Goal: Task Accomplishment & Management: Manage account settings

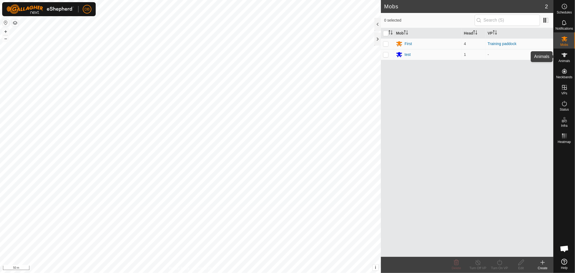
click at [564, 55] on icon at bounding box center [564, 55] width 6 height 4
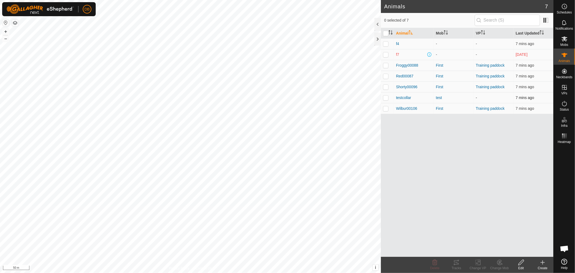
click at [385, 97] on p-checkbox at bounding box center [385, 97] width 5 height 4
checkbox input "true"
click at [518, 264] on icon at bounding box center [520, 261] width 5 height 5
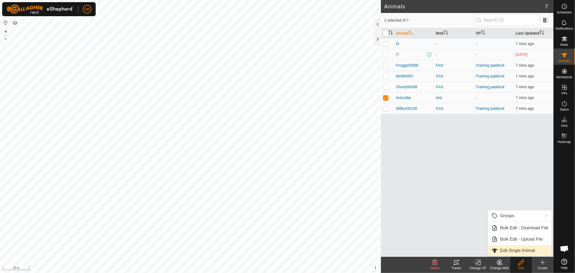
click at [517, 251] on link "Edit Single Animal" at bounding box center [519, 250] width 63 height 11
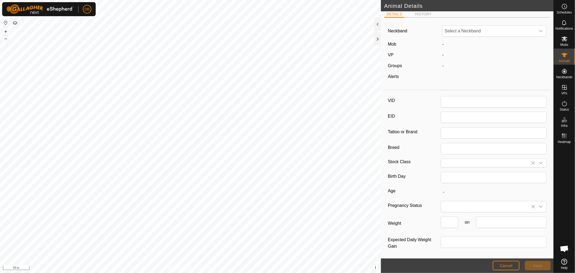
scroll to position [6, 0]
type input "testcollar"
type input "0"
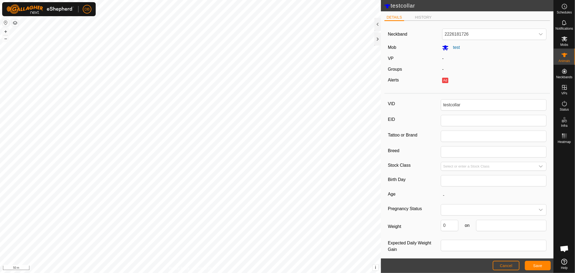
scroll to position [0, 0]
click at [539, 35] on icon "dropdown trigger" at bounding box center [541, 35] width 4 height 2
click at [456, 61] on li "Unfit" at bounding box center [492, 63] width 101 height 11
click at [537, 263] on button "Save" at bounding box center [537, 264] width 26 height 9
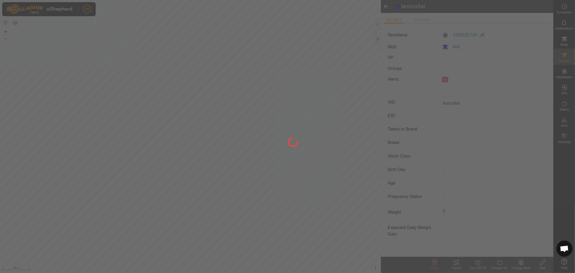
type input "-"
type input "0 kg"
type input "-"
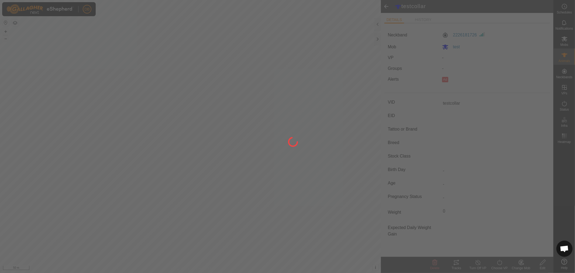
type input "-"
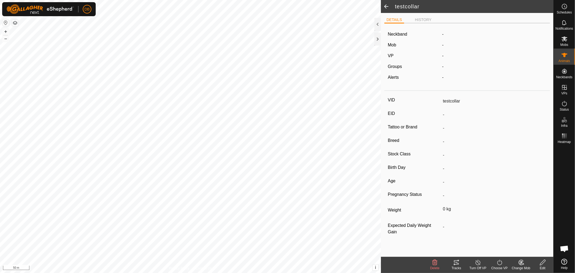
click at [386, 6] on span at bounding box center [386, 6] width 11 height 13
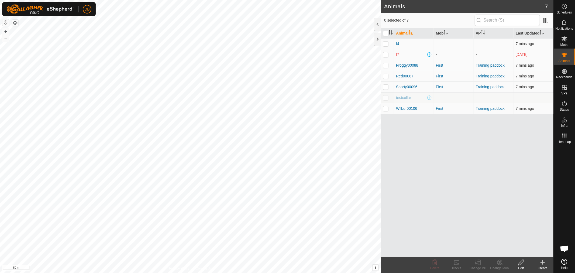
click at [386, 56] on p-checkbox at bounding box center [385, 54] width 5 height 4
checkbox input "true"
click at [519, 262] on icon at bounding box center [520, 262] width 7 height 6
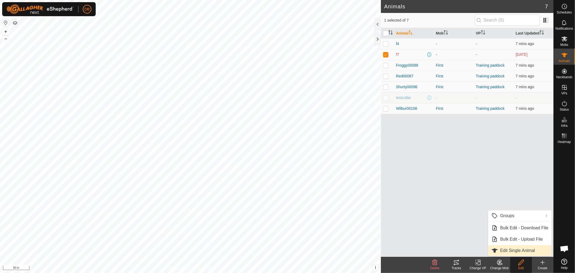
click at [514, 251] on link "Edit Single Animal" at bounding box center [519, 250] width 63 height 11
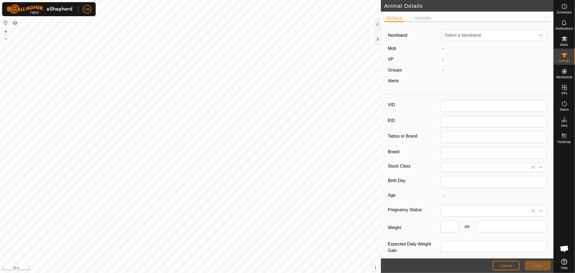
type input "f7"
type input "0"
click at [479, 33] on span "2433045564" at bounding box center [488, 35] width 93 height 11
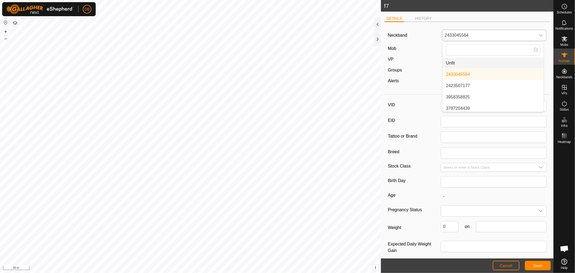
click at [449, 61] on li "Unfit" at bounding box center [492, 63] width 101 height 11
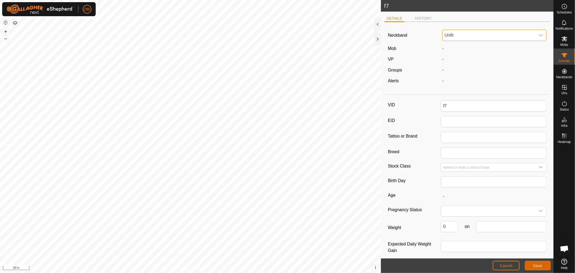
click at [535, 264] on span "Save" at bounding box center [537, 265] width 9 height 4
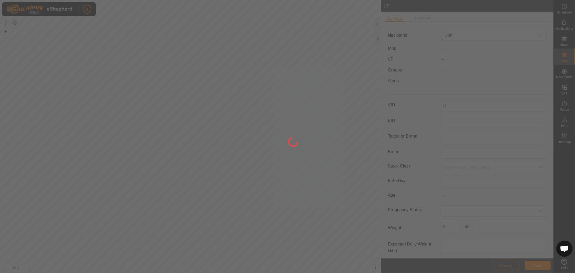
type input "-"
type input "0 kg"
type input "-"
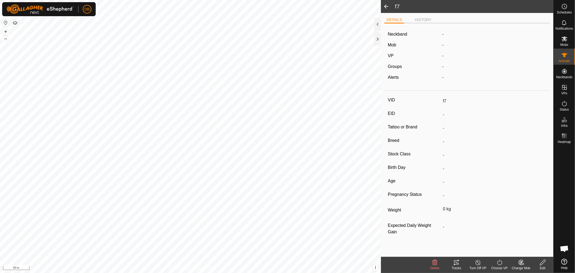
click at [385, 6] on span at bounding box center [386, 6] width 11 height 13
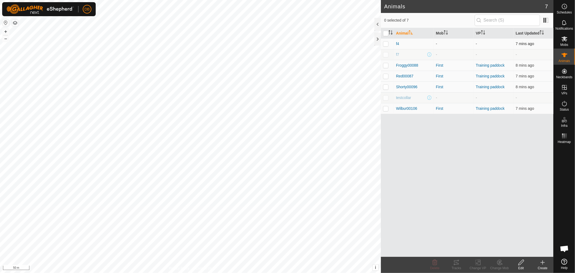
click at [385, 43] on p-checkbox at bounding box center [385, 43] width 5 height 4
checkbox input "true"
click at [523, 262] on icon at bounding box center [520, 262] width 7 height 6
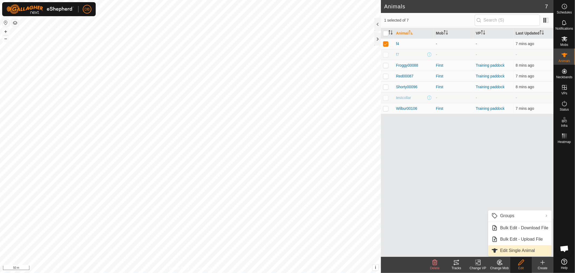
click at [505, 250] on link "Edit Single Animal" at bounding box center [519, 250] width 63 height 11
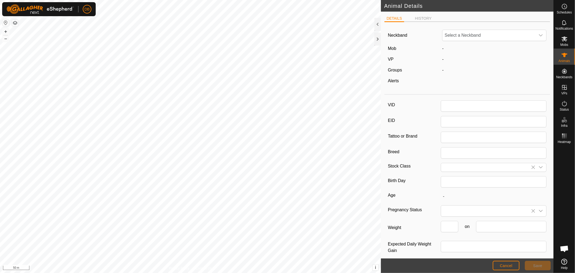
type input "f4"
type input "0"
click at [539, 35] on icon "dropdown trigger" at bounding box center [541, 35] width 4 height 2
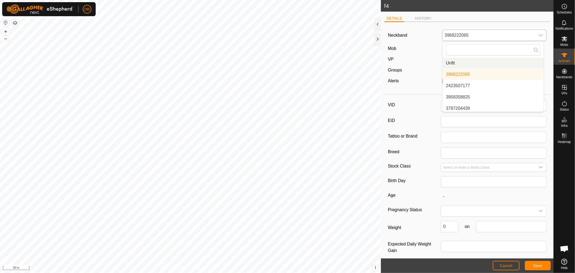
click at [447, 62] on li "Unfit" at bounding box center [492, 63] width 101 height 11
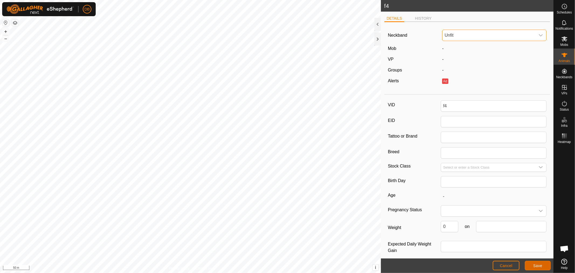
click at [532, 264] on button "Save" at bounding box center [537, 264] width 26 height 9
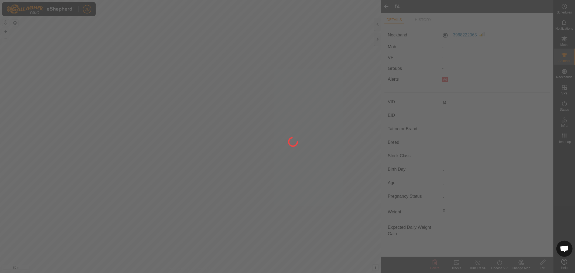
type input "-"
type input "0 kg"
type input "-"
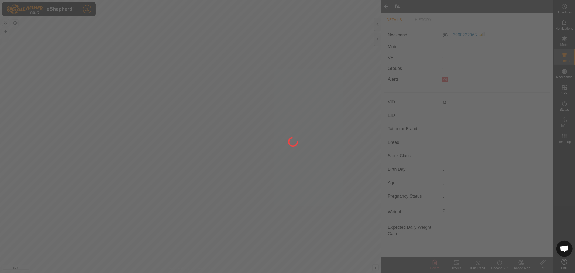
type input "-"
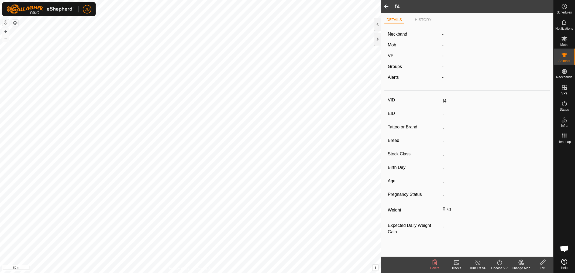
click at [384, 6] on span at bounding box center [386, 6] width 11 height 13
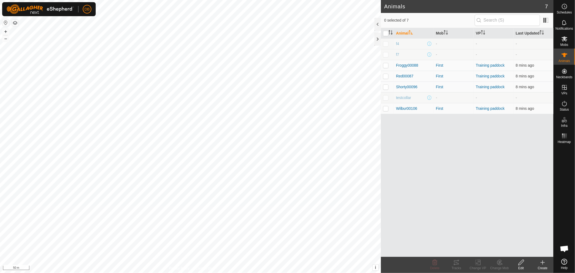
click at [385, 42] on p-checkbox at bounding box center [385, 43] width 5 height 4
checkbox input "true"
click at [521, 261] on icon at bounding box center [520, 262] width 7 height 6
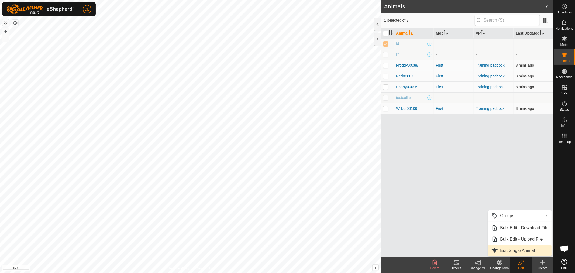
click at [515, 250] on link "Edit Single Animal" at bounding box center [519, 250] width 63 height 11
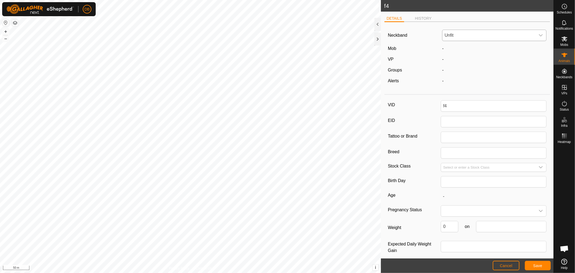
click at [538, 34] on icon "dropdown trigger" at bounding box center [540, 35] width 4 height 4
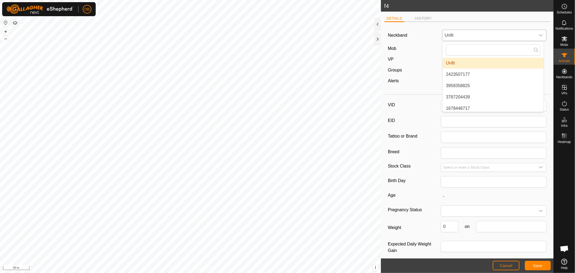
click at [453, 60] on li "Unfit" at bounding box center [492, 63] width 101 height 11
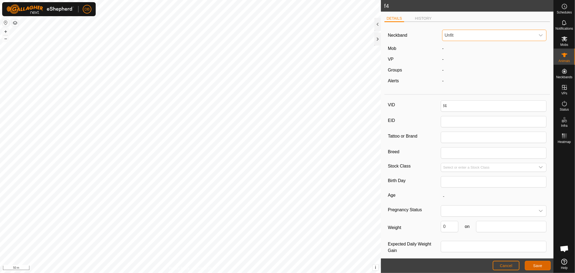
click at [531, 265] on button "Save" at bounding box center [537, 264] width 26 height 9
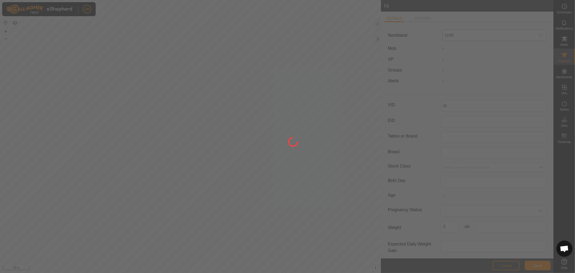
type input "-"
type input "0 kg"
type input "-"
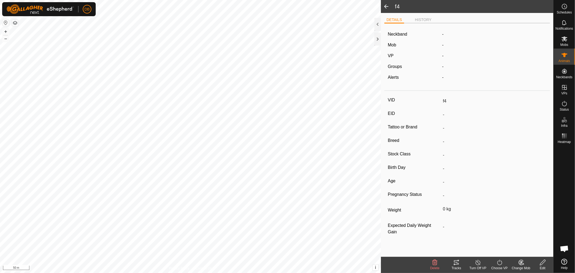
click at [383, 5] on span at bounding box center [386, 6] width 11 height 13
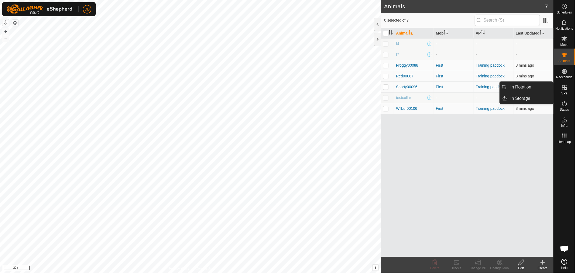
click at [562, 87] on icon at bounding box center [564, 87] width 5 height 5
click at [515, 98] on link "In Storage" at bounding box center [530, 98] width 46 height 11
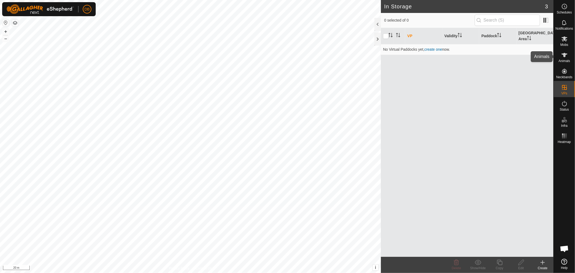
click at [564, 54] on icon at bounding box center [564, 55] width 6 height 4
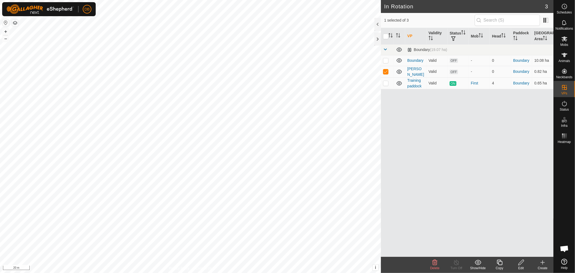
click at [518, 263] on icon at bounding box center [520, 261] width 5 height 5
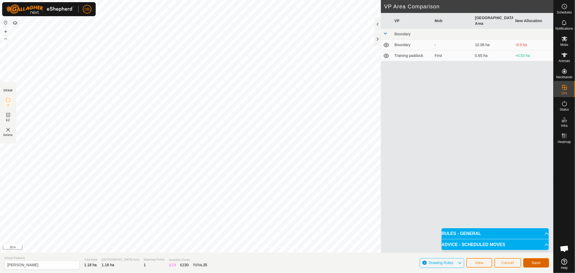
click at [535, 263] on span "Save" at bounding box center [535, 262] width 9 height 4
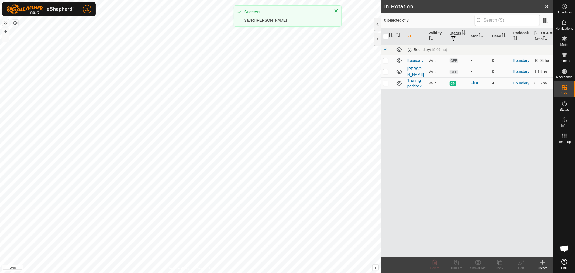
checkbox input "true"
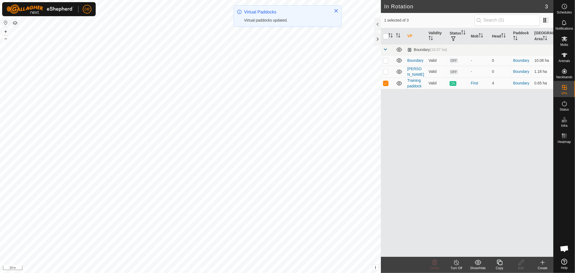
checkbox input "true"
checkbox input "false"
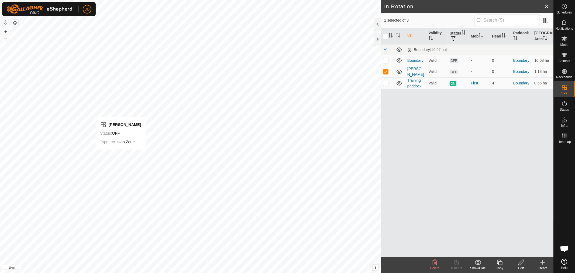
checkbox input "false"
checkbox input "true"
click at [564, 37] on icon at bounding box center [564, 38] width 6 height 5
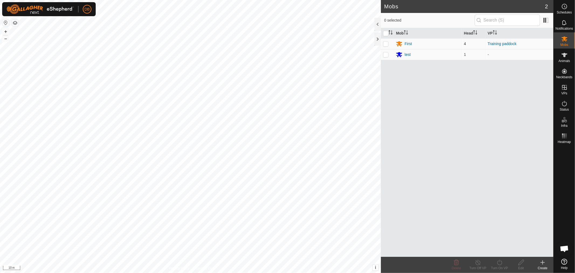
click at [387, 42] on p-checkbox at bounding box center [385, 43] width 5 height 4
checkbox input "true"
click at [499, 262] on icon at bounding box center [499, 262] width 7 height 6
click at [496, 249] on link "Now" at bounding box center [515, 250] width 53 height 11
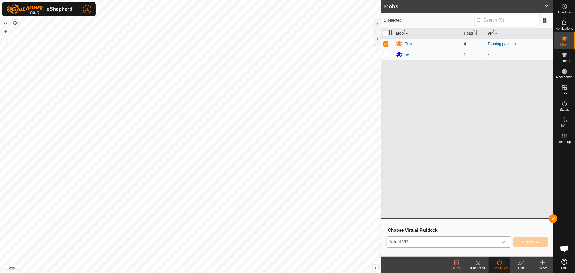
click at [501, 241] on icon "dropdown trigger" at bounding box center [503, 242] width 4 height 2
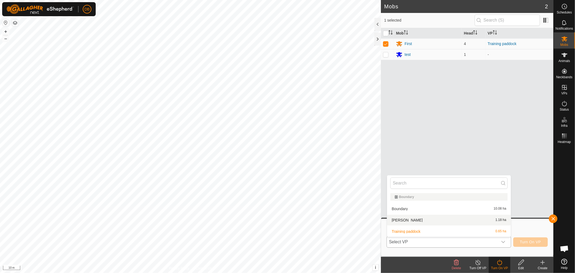
click at [397, 218] on li "knoll 1.18 ha" at bounding box center [449, 219] width 124 height 11
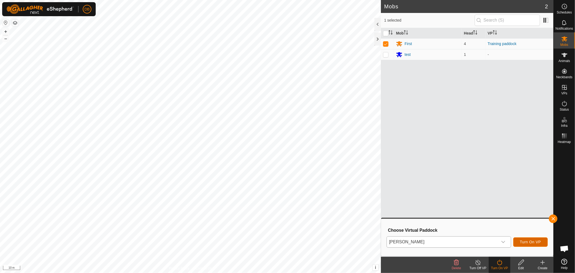
click at [528, 240] on span "Turn On VP" at bounding box center [530, 241] width 21 height 4
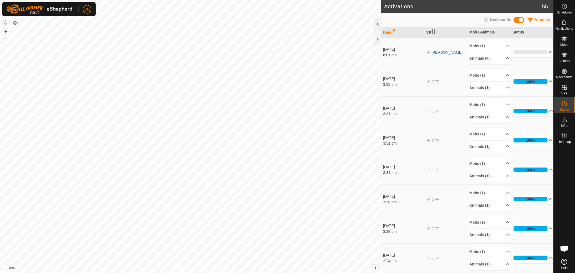
click at [378, 20] on div at bounding box center [377, 24] width 6 height 13
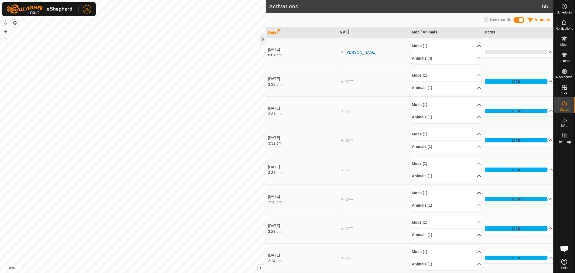
click at [260, 36] on div at bounding box center [262, 39] width 6 height 13
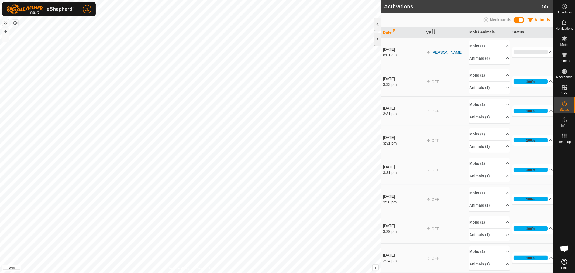
click at [375, 39] on div at bounding box center [377, 39] width 6 height 13
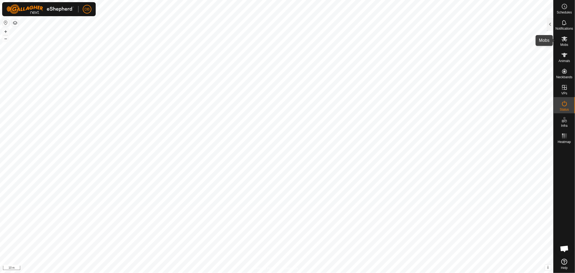
click at [564, 39] on icon at bounding box center [564, 38] width 6 height 5
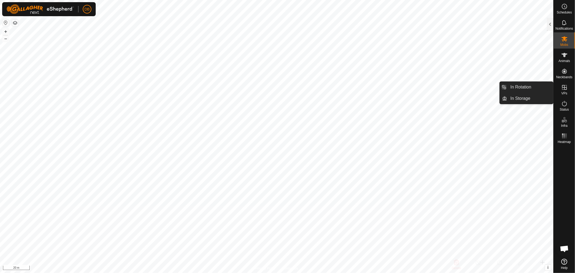
click at [563, 87] on icon at bounding box center [564, 87] width 6 height 6
click at [564, 55] on icon at bounding box center [564, 55] width 6 height 4
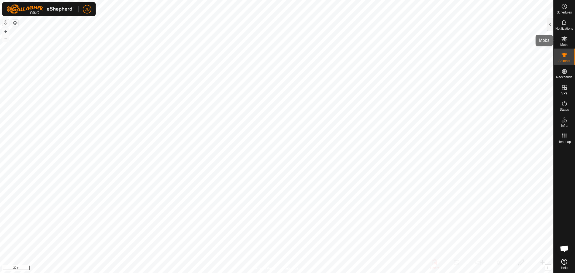
click at [563, 38] on icon at bounding box center [564, 38] width 6 height 5
click at [552, 23] on div at bounding box center [550, 24] width 6 height 13
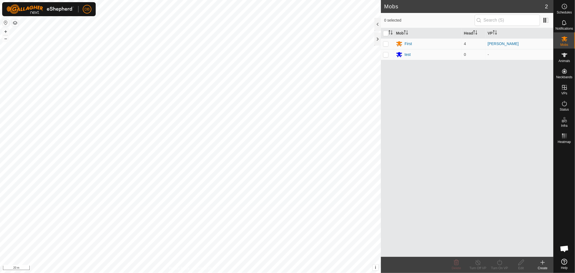
click at [562, 263] on icon at bounding box center [564, 261] width 6 height 6
click at [564, 18] on div "Notifications" at bounding box center [563, 24] width 21 height 16
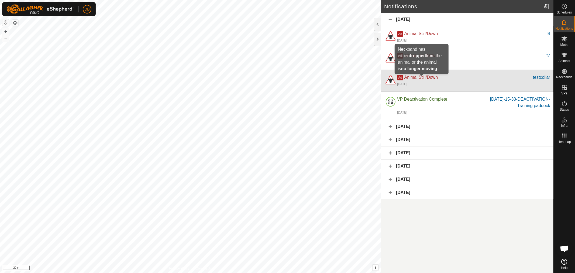
click at [431, 77] on span "Animal Still/Down" at bounding box center [420, 77] width 33 height 5
drag, startPoint x: 429, startPoint y: 76, endPoint x: 416, endPoint y: 79, distance: 13.7
click at [416, 79] on span "Animal Still/Down" at bounding box center [420, 77] width 33 height 5
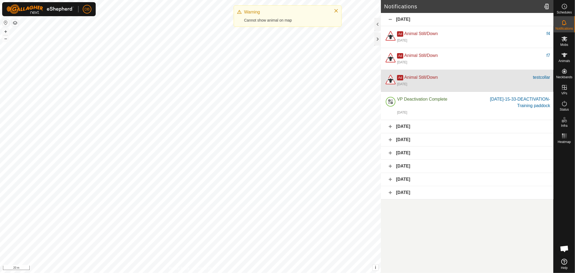
click at [391, 80] on div at bounding box center [390, 80] width 13 height 13
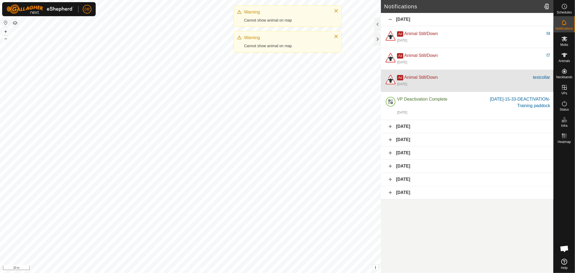
click at [399, 76] on span "Ad" at bounding box center [400, 77] width 6 height 5
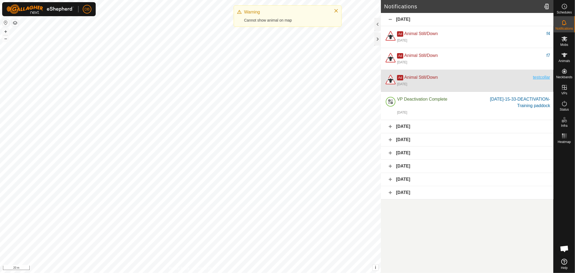
click at [541, 77] on div "testcollar" at bounding box center [541, 77] width 17 height 6
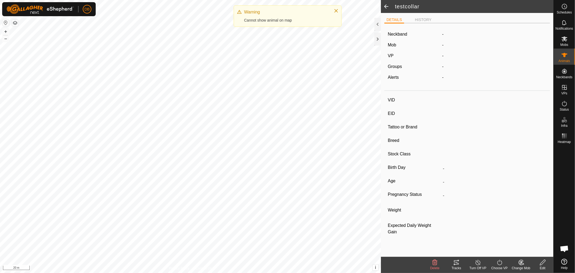
type input "testcollar"
type input "-"
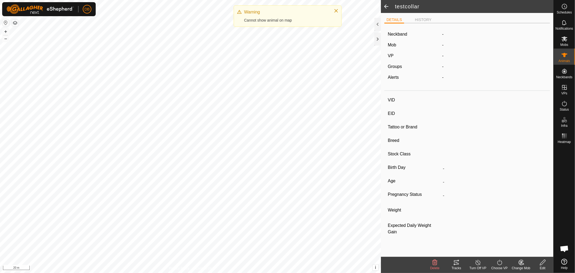
type input "0 kg"
type input "-"
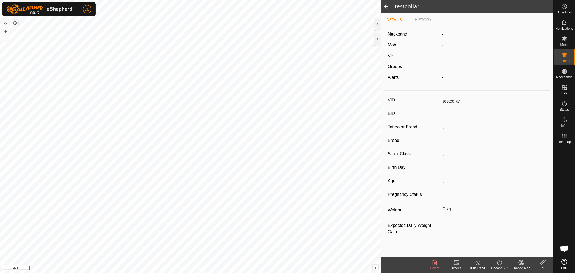
click at [386, 7] on span at bounding box center [386, 6] width 11 height 13
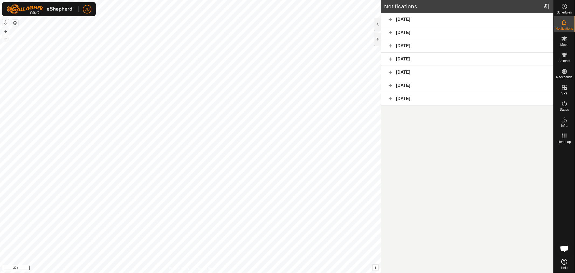
click at [377, 35] on div at bounding box center [377, 39] width 6 height 13
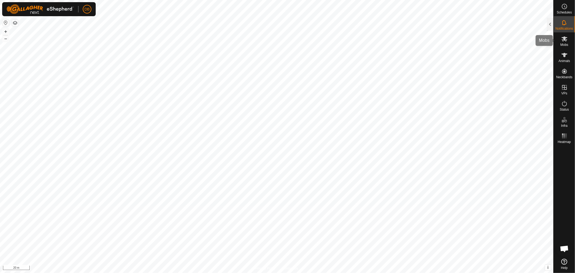
click at [565, 40] on icon at bounding box center [564, 38] width 6 height 5
click at [547, 20] on div at bounding box center [550, 24] width 6 height 13
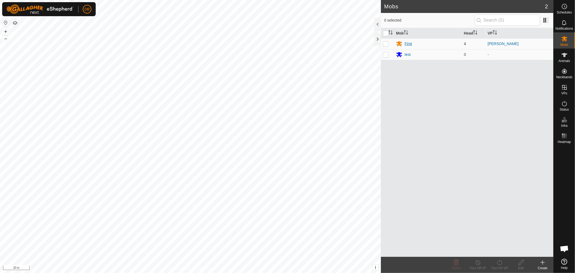
click at [409, 42] on div "First" at bounding box center [407, 44] width 7 height 6
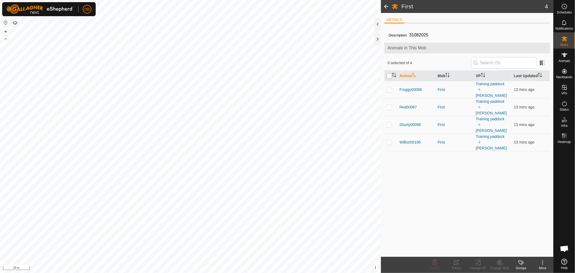
click at [390, 73] on input "checkbox" at bounding box center [388, 75] width 5 height 5
checkbox input "true"
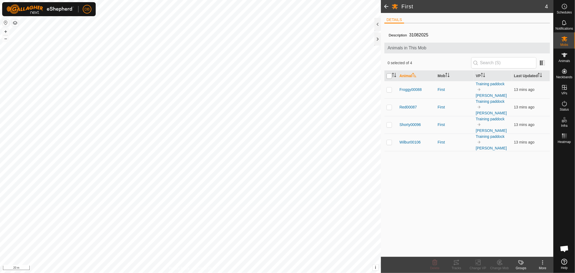
checkbox input "true"
click at [477, 260] on icon at bounding box center [477, 262] width 7 height 6
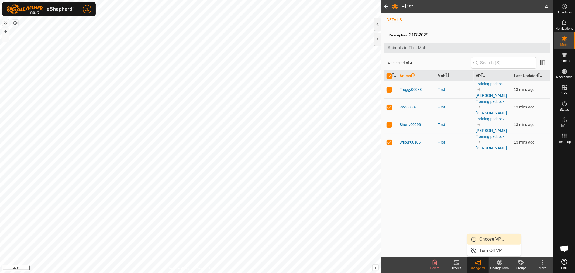
click at [489, 237] on link "Choose VP..." at bounding box center [493, 239] width 53 height 11
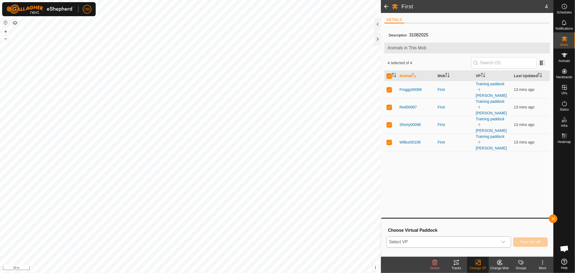
click at [505, 240] on icon "dropdown trigger" at bounding box center [503, 241] width 4 height 4
click at [408, 230] on li "Training paddock 0.65 ha" at bounding box center [449, 231] width 124 height 11
click at [530, 239] on span "Turn On VP" at bounding box center [530, 241] width 21 height 4
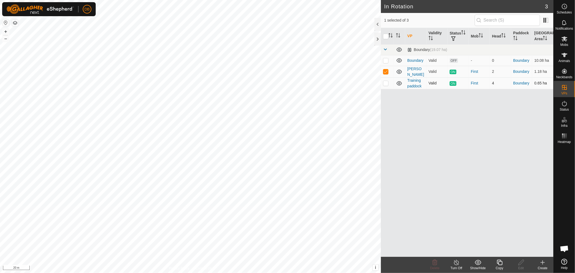
click at [385, 82] on p-checkbox at bounding box center [385, 83] width 5 height 4
checkbox input "true"
checkbox input "false"
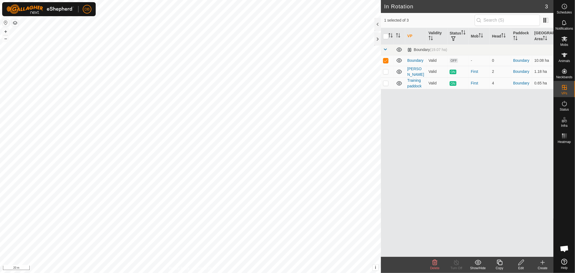
checkbox input "false"
checkbox input "true"
click at [455, 262] on line at bounding box center [456, 262] width 4 height 4
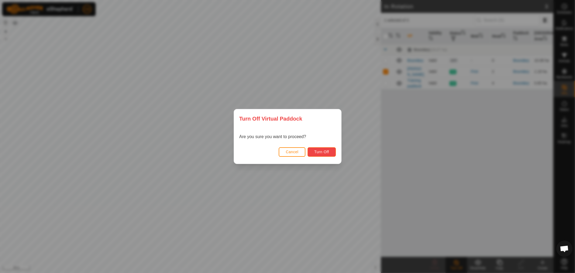
click at [325, 151] on span "Turn Off" at bounding box center [321, 151] width 15 height 4
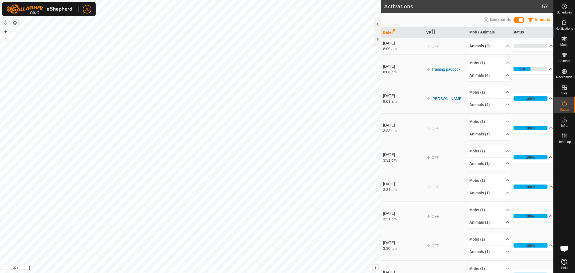
click at [500, 46] on p-accordion-header "Animals (2)" at bounding box center [489, 46] width 40 height 12
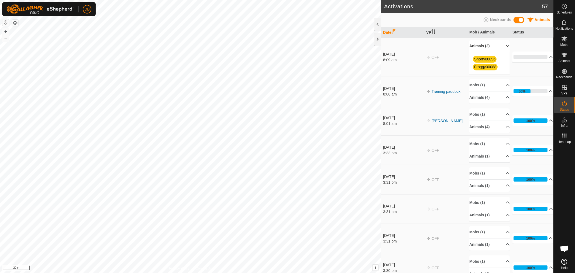
click at [447, 53] on td "OFF" at bounding box center [445, 56] width 43 height 39
click at [444, 65] on td "OFF" at bounding box center [445, 56] width 43 height 39
click at [379, 38] on div at bounding box center [377, 39] width 6 height 13
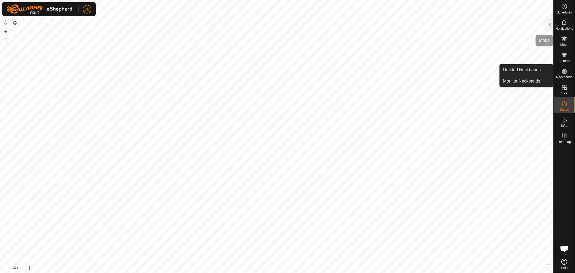
click at [565, 44] on span "Mobs" at bounding box center [564, 44] width 8 height 3
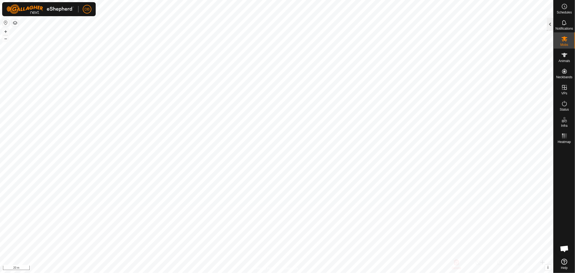
click at [549, 24] on div at bounding box center [550, 24] width 6 height 13
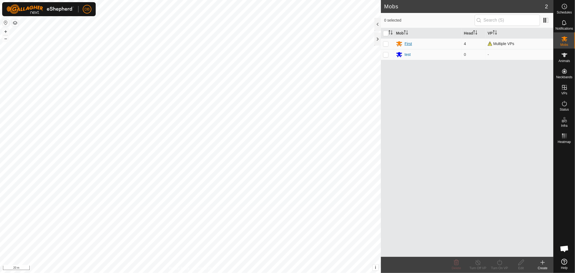
click at [405, 41] on div "First" at bounding box center [407, 44] width 7 height 6
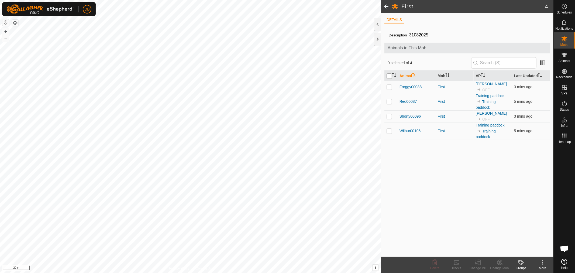
click at [388, 73] on th at bounding box center [390, 76] width 13 height 11
click at [388, 75] on input "checkbox" at bounding box center [388, 75] width 5 height 5
checkbox input "true"
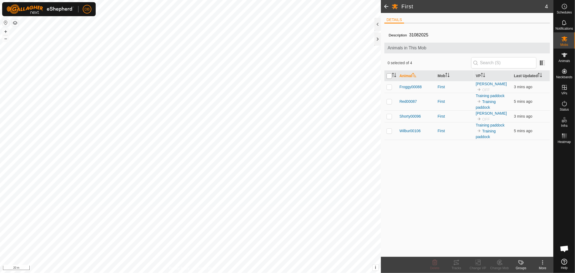
checkbox input "true"
click at [475, 264] on icon at bounding box center [477, 262] width 7 height 6
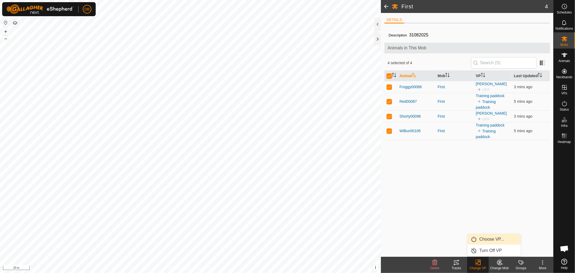
click at [484, 238] on link "Choose VP..." at bounding box center [493, 239] width 53 height 11
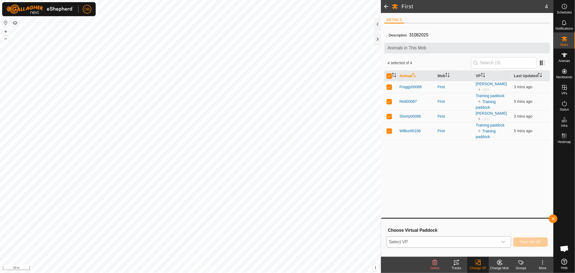
click at [504, 241] on icon "dropdown trigger" at bounding box center [503, 242] width 4 height 2
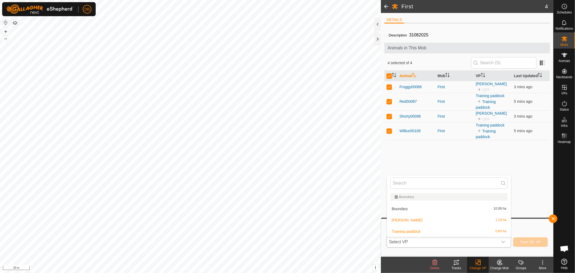
click at [400, 231] on li "Training paddock 0.65 ha" at bounding box center [449, 231] width 124 height 11
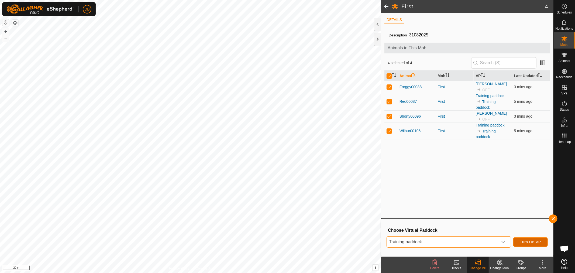
click at [528, 239] on span "Turn On VP" at bounding box center [530, 241] width 21 height 4
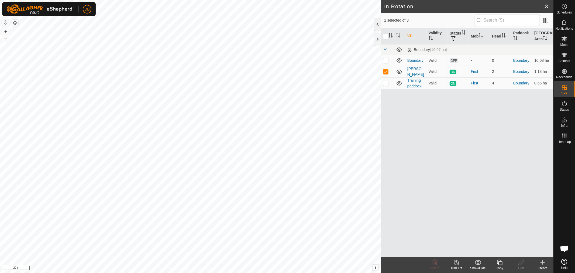
click at [377, 20] on div at bounding box center [377, 24] width 6 height 13
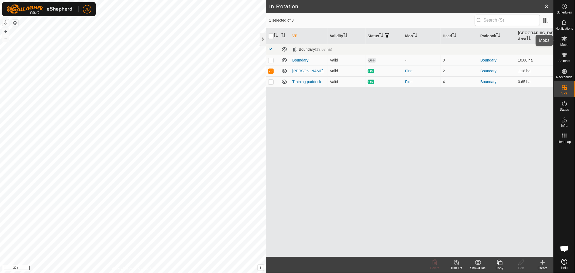
click at [564, 42] on es-mob-svg-icon at bounding box center [564, 38] width 10 height 9
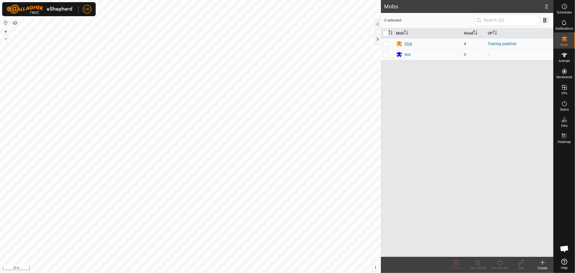
click at [407, 42] on div "First" at bounding box center [407, 44] width 7 height 6
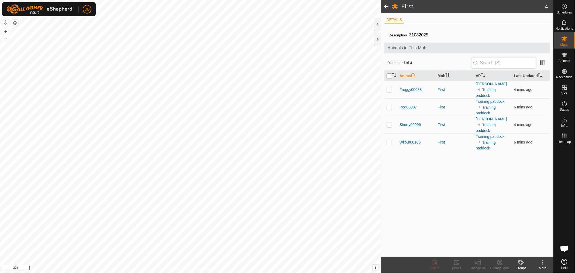
click at [390, 74] on input "checkbox" at bounding box center [388, 75] width 5 height 5
checkbox input "true"
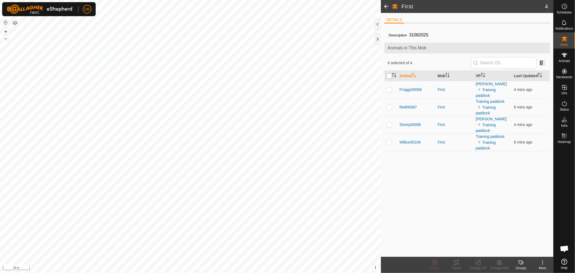
checkbox input "true"
click at [478, 263] on icon at bounding box center [478, 262] width 4 height 4
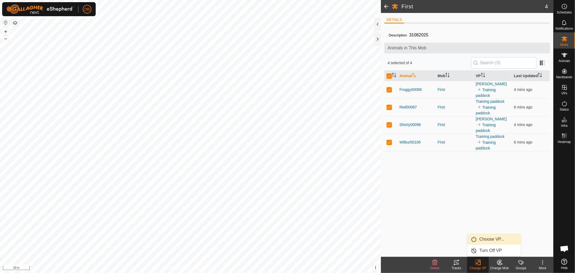
click at [437, 177] on div "Description 31082025 Animals in This Mob 4 selected of 4 Animal Mob VP Last Upd…" at bounding box center [466, 141] width 165 height 229
click at [376, 36] on div at bounding box center [377, 39] width 6 height 13
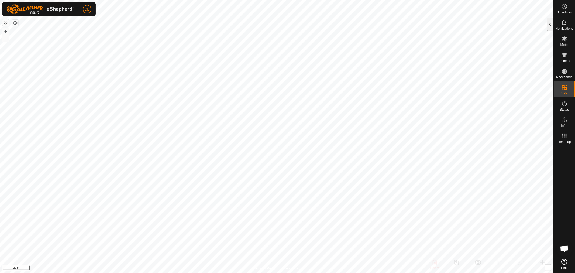
click at [549, 23] on div at bounding box center [550, 24] width 6 height 13
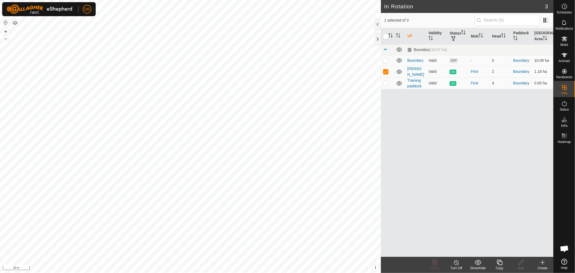
click at [453, 263] on icon at bounding box center [456, 262] width 7 height 6
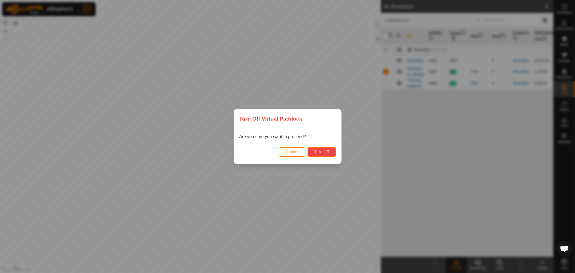
click at [325, 150] on span "Turn Off" at bounding box center [321, 151] width 15 height 4
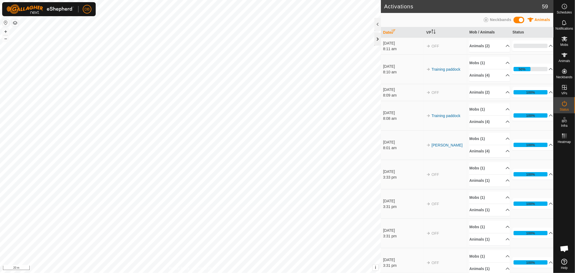
click at [376, 38] on div at bounding box center [377, 39] width 6 height 13
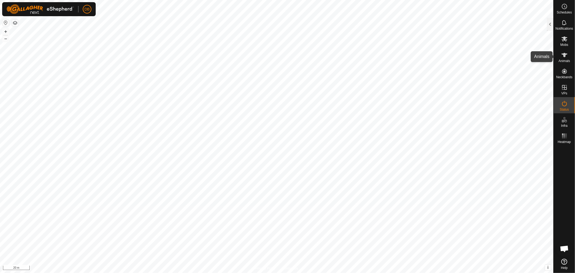
click at [563, 55] on icon at bounding box center [564, 55] width 6 height 4
click at [548, 23] on div at bounding box center [550, 24] width 6 height 13
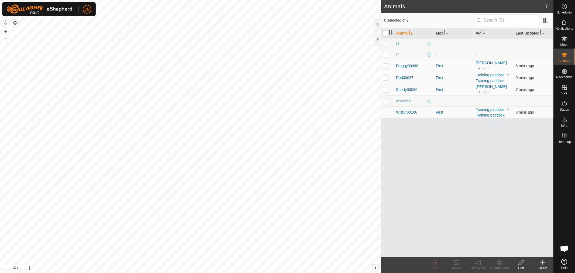
click at [386, 33] on input "checkbox" at bounding box center [385, 33] width 5 height 5
checkbox input "true"
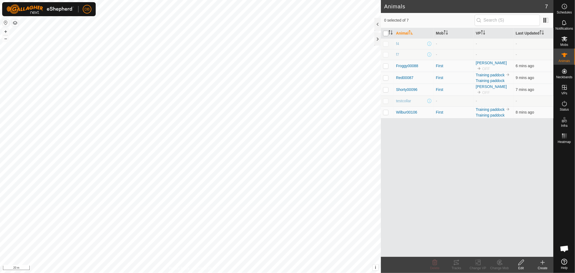
checkbox input "true"
drag, startPoint x: 385, startPoint y: 43, endPoint x: 385, endPoint y: 52, distance: 8.6
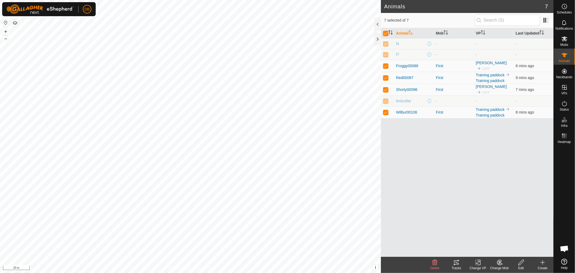
click at [385, 43] on p-checkbox at bounding box center [385, 43] width 5 height 4
checkbox input "false"
click at [385, 53] on p-checkbox at bounding box center [385, 54] width 5 height 4
checkbox input "false"
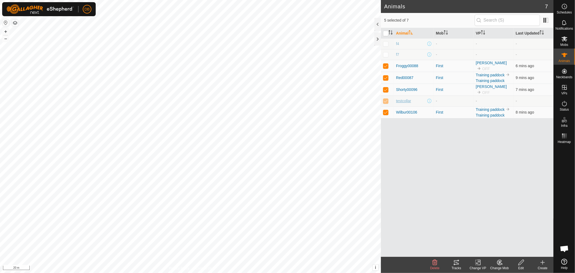
drag, startPoint x: 383, startPoint y: 99, endPoint x: 395, endPoint y: 100, distance: 12.4
click at [384, 99] on p-checkbox at bounding box center [385, 101] width 5 height 4
checkbox input "false"
click at [383, 76] on p-checkbox at bounding box center [385, 77] width 5 height 4
checkbox input "false"
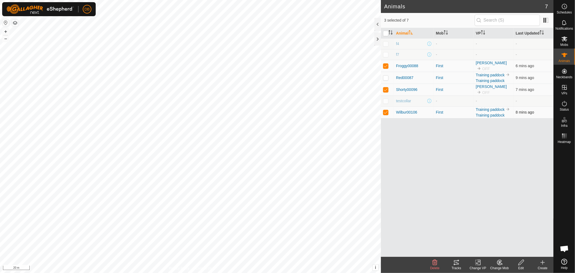
click at [387, 112] on p-checkbox at bounding box center [385, 112] width 5 height 4
checkbox input "false"
click at [475, 262] on rect at bounding box center [477, 262] width 5 height 5
click at [488, 238] on link "Choose VP..." at bounding box center [493, 239] width 53 height 11
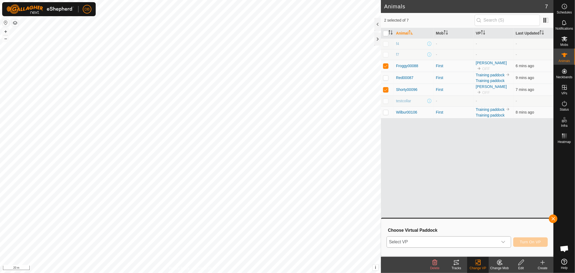
click at [504, 241] on icon "dropdown trigger" at bounding box center [503, 242] width 4 height 2
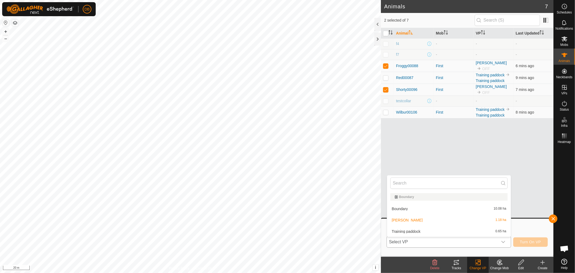
click at [400, 230] on li "Training paddock 0.65 ha" at bounding box center [449, 231] width 124 height 11
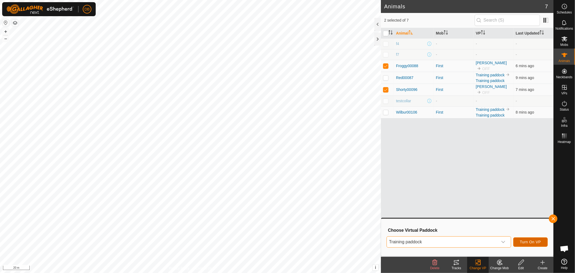
click at [528, 241] on span "Turn On VP" at bounding box center [530, 241] width 21 height 4
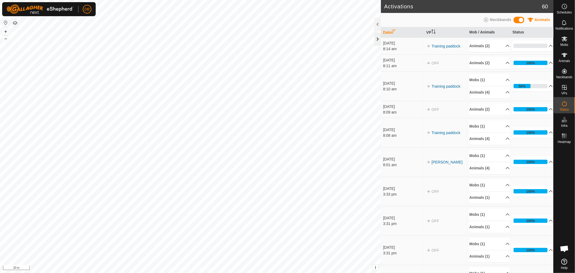
click at [377, 40] on div at bounding box center [377, 39] width 6 height 13
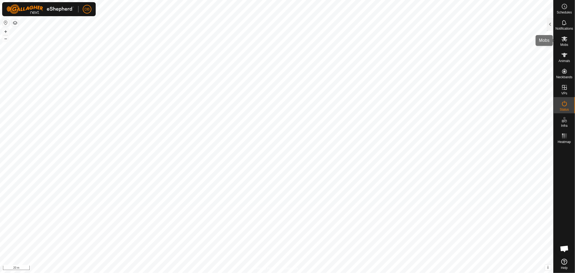
click at [562, 42] on icon at bounding box center [564, 39] width 6 height 6
click at [549, 21] on div at bounding box center [550, 24] width 6 height 13
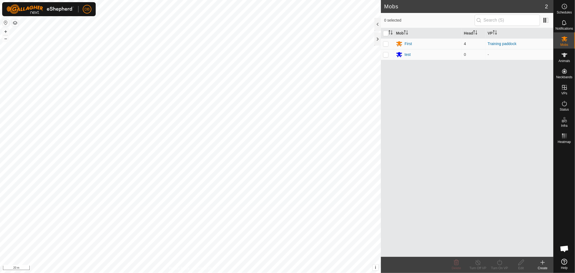
click at [384, 42] on p-checkbox at bounding box center [385, 43] width 5 height 4
checkbox input "true"
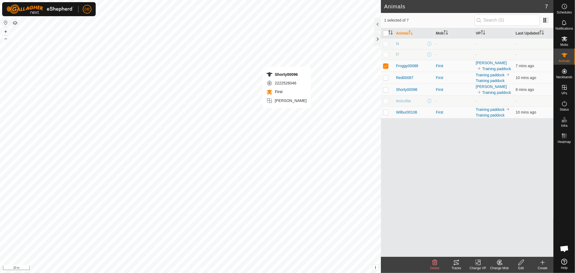
checkbox input "false"
checkbox input "true"
click at [561, 38] on icon at bounding box center [564, 39] width 6 height 6
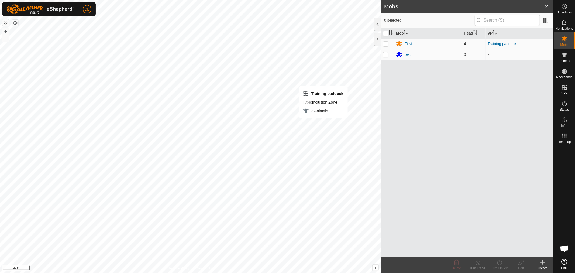
click at [385, 44] on p-checkbox at bounding box center [385, 43] width 5 height 4
checkbox input "true"
click at [409, 43] on div "First" at bounding box center [407, 44] width 7 height 6
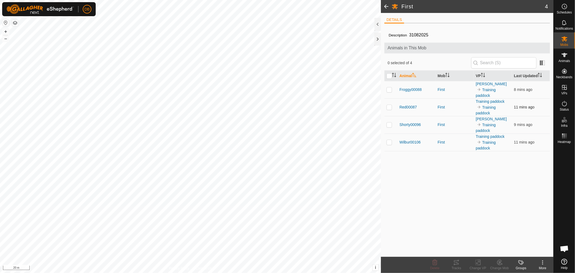
click at [405, 110] on td "Red00087" at bounding box center [416, 107] width 38 height 18
click at [479, 117] on link "[PERSON_NAME]" at bounding box center [490, 119] width 31 height 4
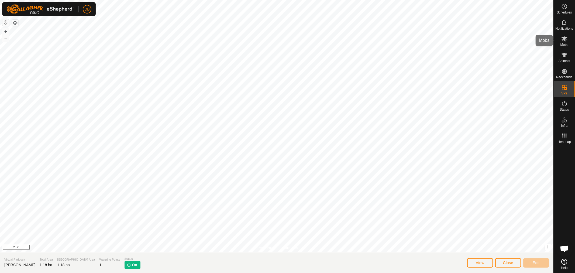
click at [565, 37] on icon at bounding box center [564, 39] width 6 height 6
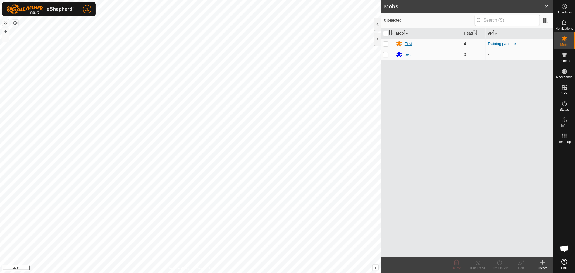
click at [405, 42] on div "First" at bounding box center [407, 44] width 7 height 6
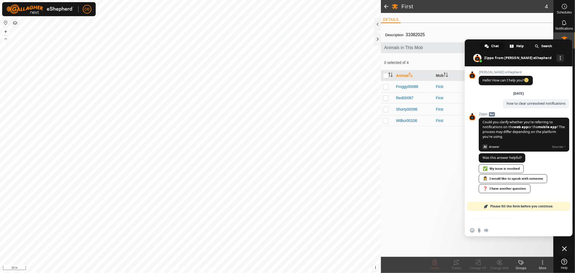
scroll to position [1, 0]
drag, startPoint x: 475, startPoint y: 204, endPoint x: 481, endPoint y: 206, distance: 6.3
click at [479, 205] on div "Please fill the form before you continue." at bounding box center [518, 205] width 103 height 9
click at [481, 206] on div "Please fill the form before you continue." at bounding box center [518, 205] width 103 height 9
drag, startPoint x: 503, startPoint y: 204, endPoint x: 526, endPoint y: 204, distance: 22.9
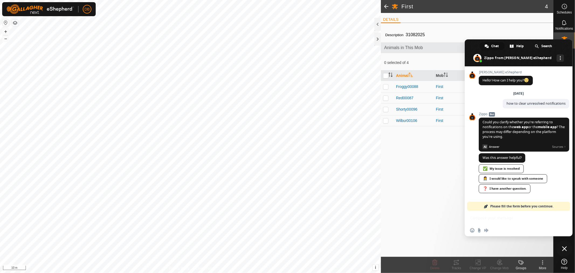
click at [505, 205] on span "Please fill the form before you continue." at bounding box center [521, 205] width 63 height 9
click at [555, 205] on div "Please fill the form before you continue." at bounding box center [518, 205] width 103 height 9
click at [537, 206] on span "Please fill the form before you continue." at bounding box center [521, 205] width 63 height 9
click at [521, 204] on span "Please fill the form before you continue." at bounding box center [521, 205] width 63 height 9
click at [516, 206] on span "Please fill the form before you continue." at bounding box center [521, 205] width 63 height 9
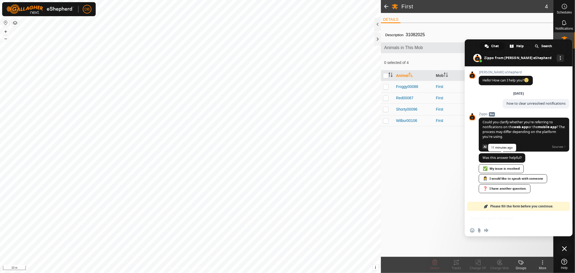
click at [501, 158] on span "Was this answer helpful?" at bounding box center [501, 157] width 39 height 5
click at [499, 168] on div "✅ My issue is resolved" at bounding box center [500, 168] width 45 height 9
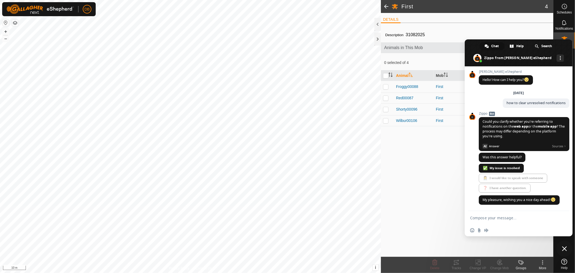
scroll to position [1, 0]
click at [564, 247] on span "Close chat" at bounding box center [564, 248] width 5 height 5
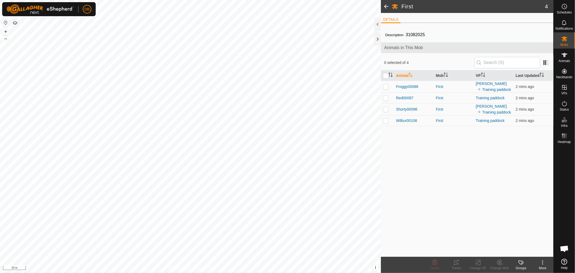
scroll to position [1, 0]
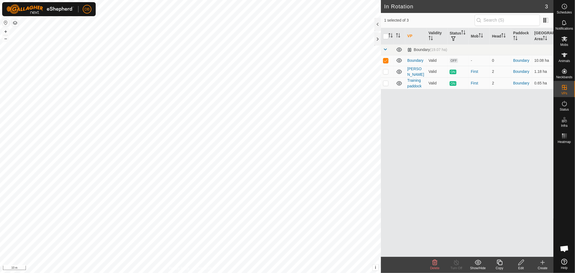
checkbox input "false"
checkbox input "true"
checkbox input "false"
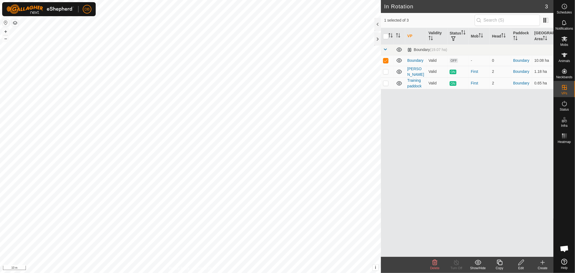
checkbox input "true"
click at [455, 263] on icon at bounding box center [456, 262] width 7 height 6
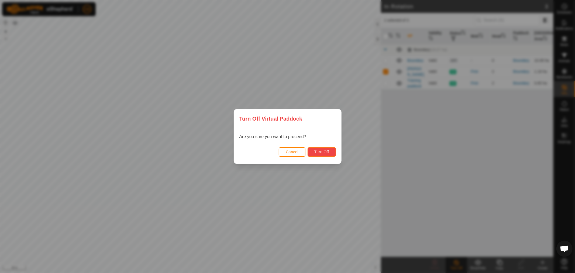
click at [328, 151] on span "Turn Off" at bounding box center [321, 151] width 15 height 4
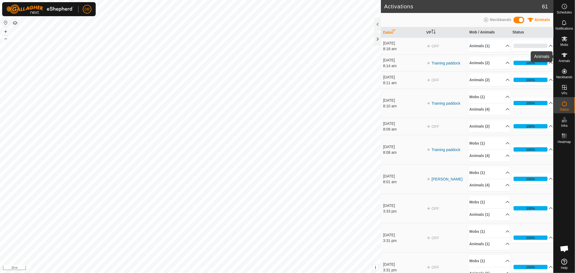
click at [564, 59] on span "Animals" at bounding box center [564, 60] width 12 height 3
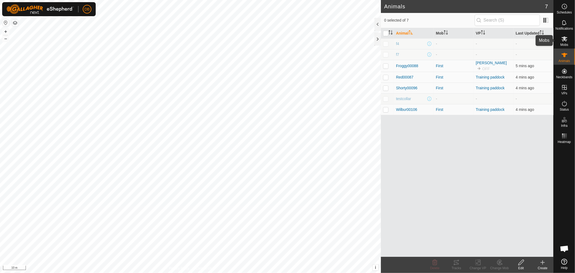
click at [562, 41] on icon at bounding box center [564, 38] width 6 height 5
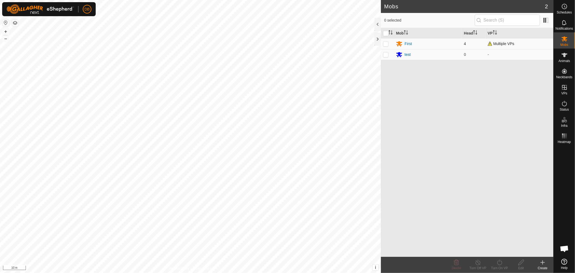
click at [493, 42] on span "Multiple VPs" at bounding box center [500, 43] width 27 height 4
click at [408, 47] on div "First" at bounding box center [407, 44] width 7 height 6
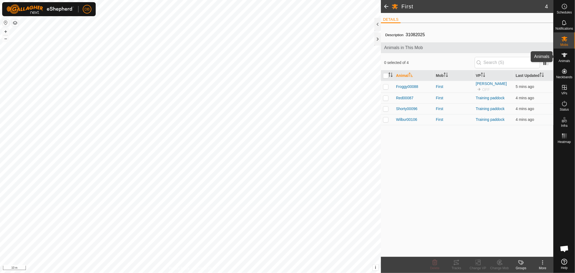
click at [561, 58] on es-animals-svg-icon at bounding box center [564, 55] width 10 height 9
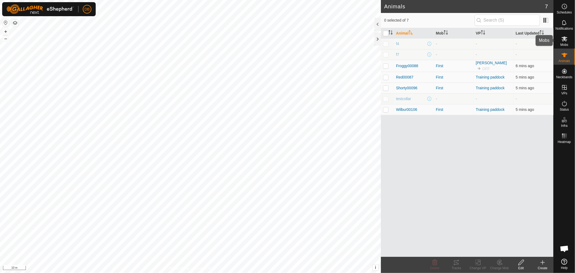
click at [566, 43] on span "Mobs" at bounding box center [564, 44] width 8 height 3
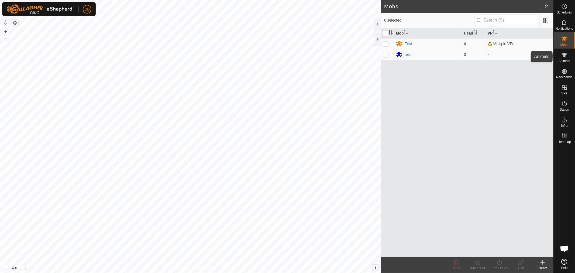
click at [564, 57] on icon at bounding box center [564, 55] width 6 height 4
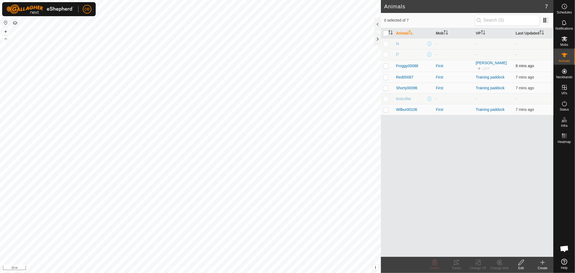
click at [386, 66] on p-checkbox at bounding box center [385, 66] width 5 height 4
click at [443, 172] on div "Animal Mob VP Last Updated f4 - - - f7 - - - Froggy00088 First [PERSON_NAME] OF…" at bounding box center [467, 142] width 172 height 228
click at [383, 64] on p-checkbox at bounding box center [385, 66] width 5 height 4
checkbox input "false"
click at [562, 38] on icon at bounding box center [564, 39] width 6 height 6
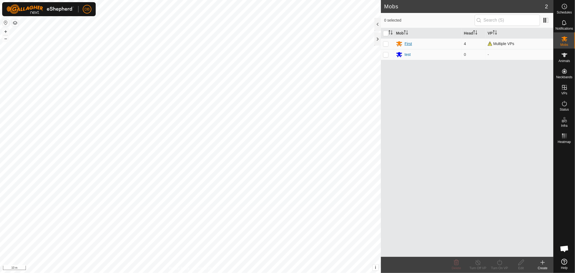
click at [407, 43] on div "First" at bounding box center [407, 44] width 7 height 6
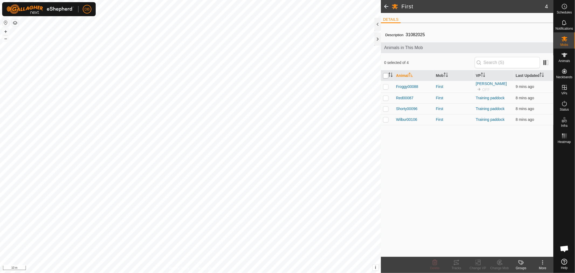
click at [385, 76] on input "checkbox" at bounding box center [385, 75] width 5 height 5
checkbox input "true"
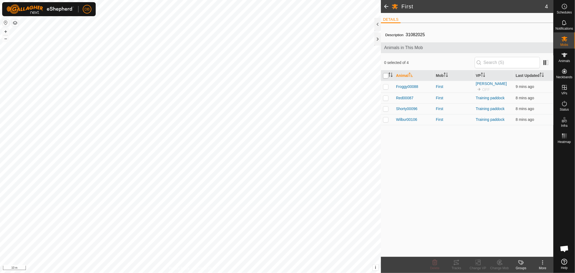
checkbox input "true"
click at [477, 262] on icon at bounding box center [477, 262] width 7 height 6
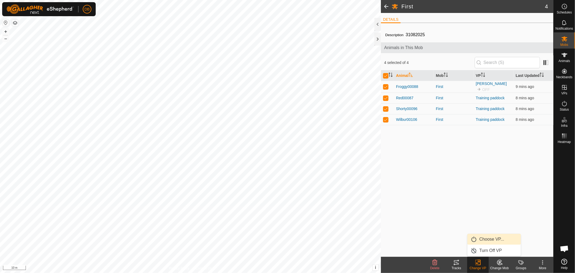
click at [485, 238] on link "Choose VP..." at bounding box center [493, 239] width 53 height 11
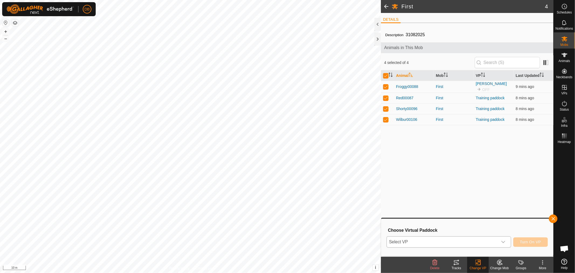
click at [502, 241] on icon "dropdown trigger" at bounding box center [503, 241] width 4 height 4
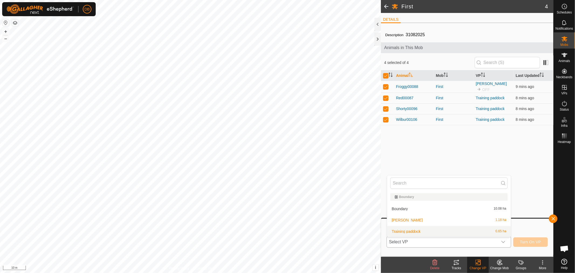
click at [403, 231] on li "Training paddock 0.65 ha" at bounding box center [449, 231] width 124 height 11
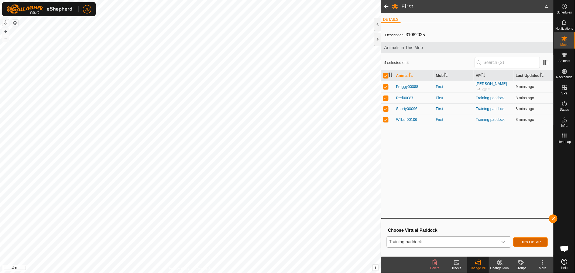
click at [531, 241] on span "Turn On VP" at bounding box center [530, 241] width 21 height 4
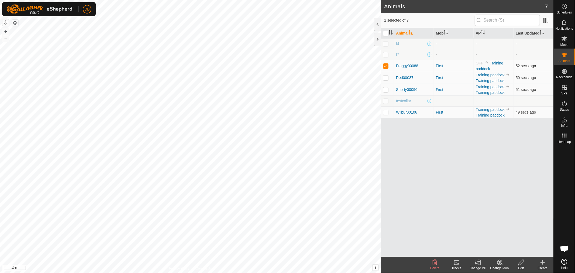
click at [385, 65] on p-checkbox at bounding box center [385, 66] width 5 height 4
checkbox input "true"
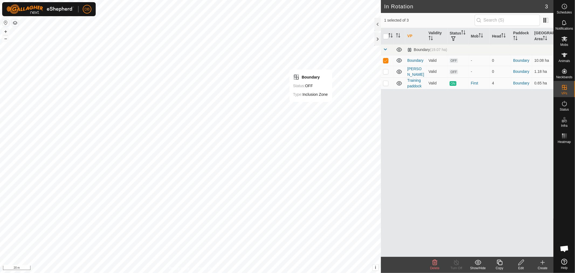
checkbox input "false"
click at [565, 43] on span "Mobs" at bounding box center [564, 44] width 8 height 3
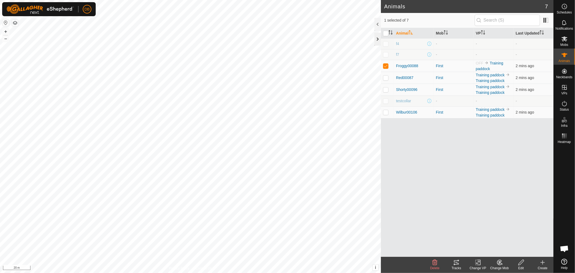
click at [376, 36] on div at bounding box center [377, 39] width 6 height 13
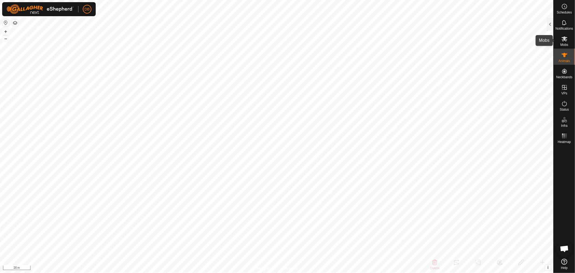
click at [564, 36] on icon at bounding box center [564, 39] width 6 height 6
click at [564, 38] on icon at bounding box center [564, 38] width 6 height 5
click at [550, 23] on div at bounding box center [550, 24] width 6 height 13
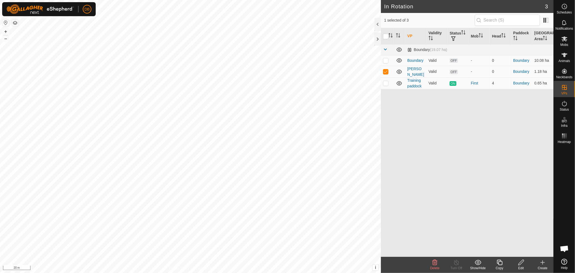
checkbox input "false"
checkbox input "true"
